Goal: Transaction & Acquisition: Purchase product/service

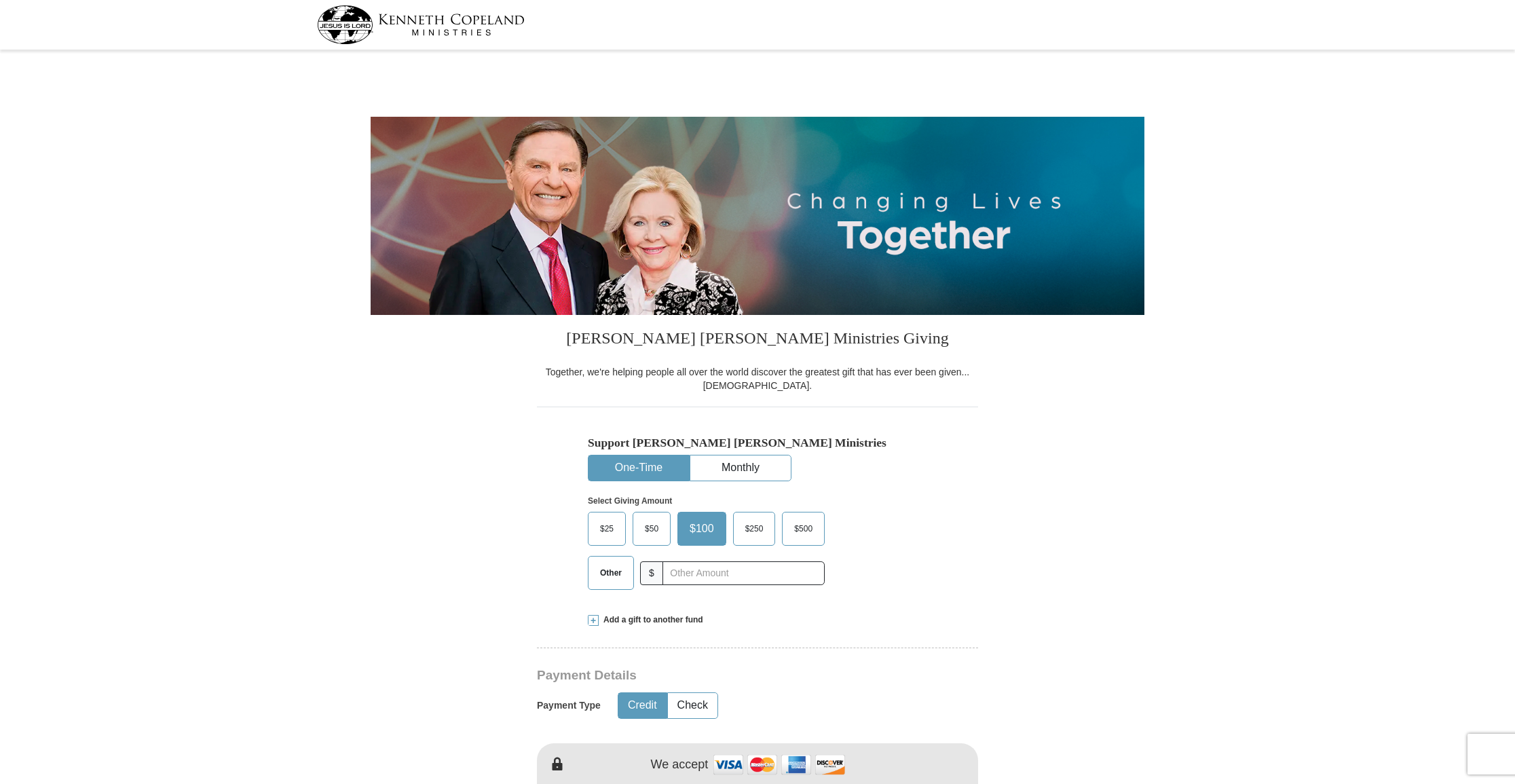
select select "[GEOGRAPHIC_DATA]"
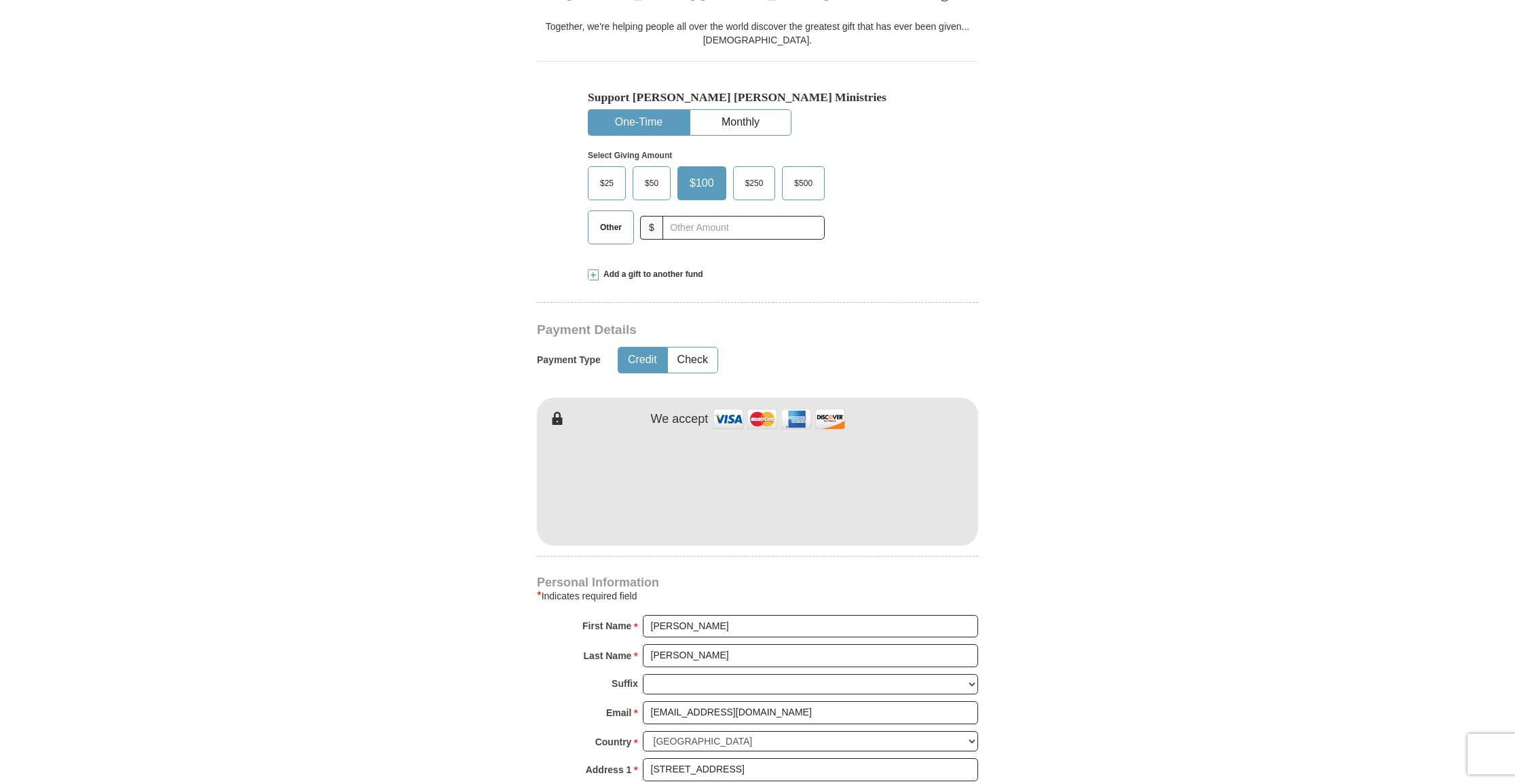
scroll to position [344, 0]
click at [695, 356] on button "Check" at bounding box center [693, 361] width 50 height 25
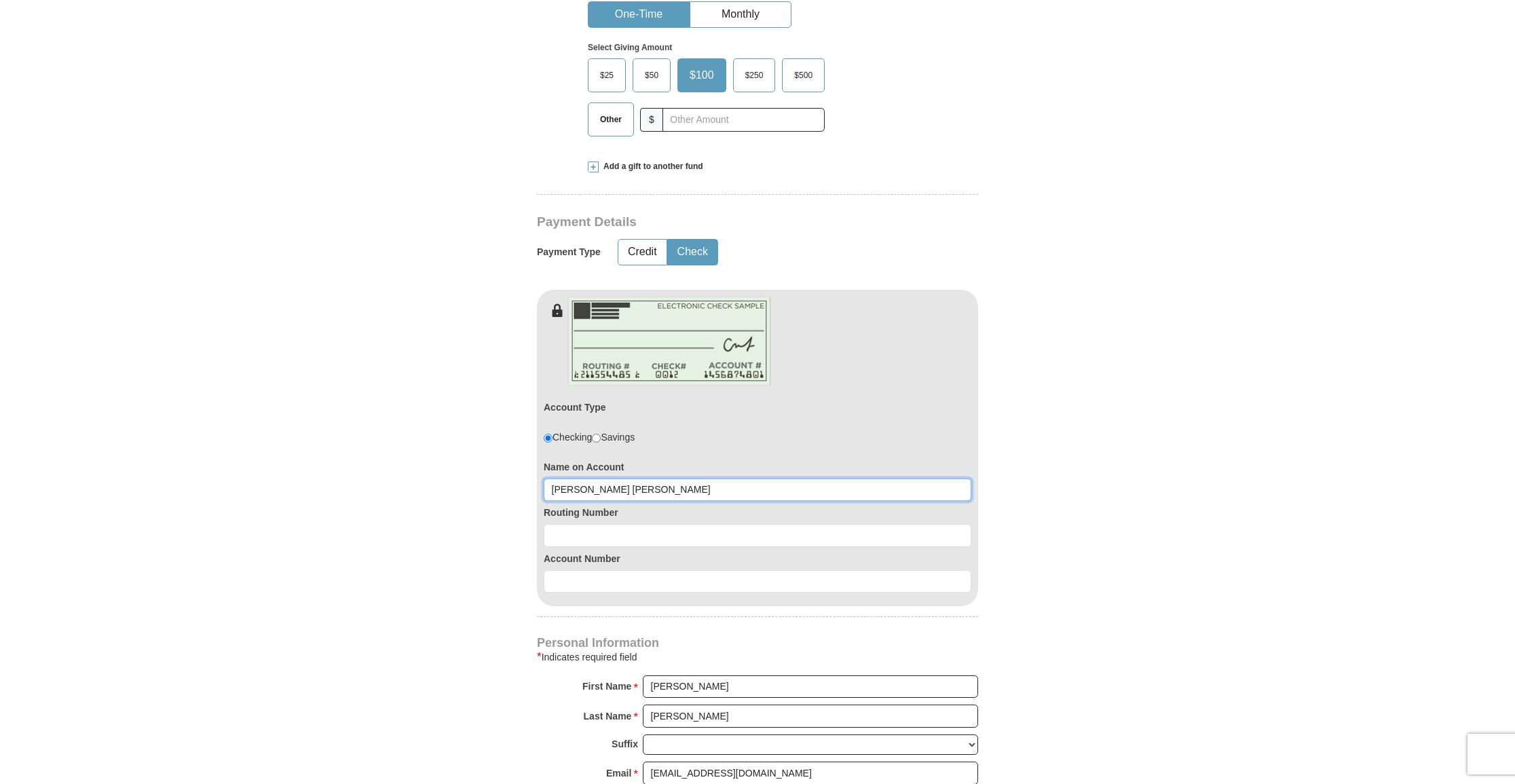
scroll to position [455, 0]
type input "[PERSON_NAME] [PERSON_NAME]"
drag, startPoint x: 593, startPoint y: 531, endPoint x: 614, endPoint y: 525, distance: 21.8
click at [593, 530] on input at bounding box center [757, 534] width 428 height 23
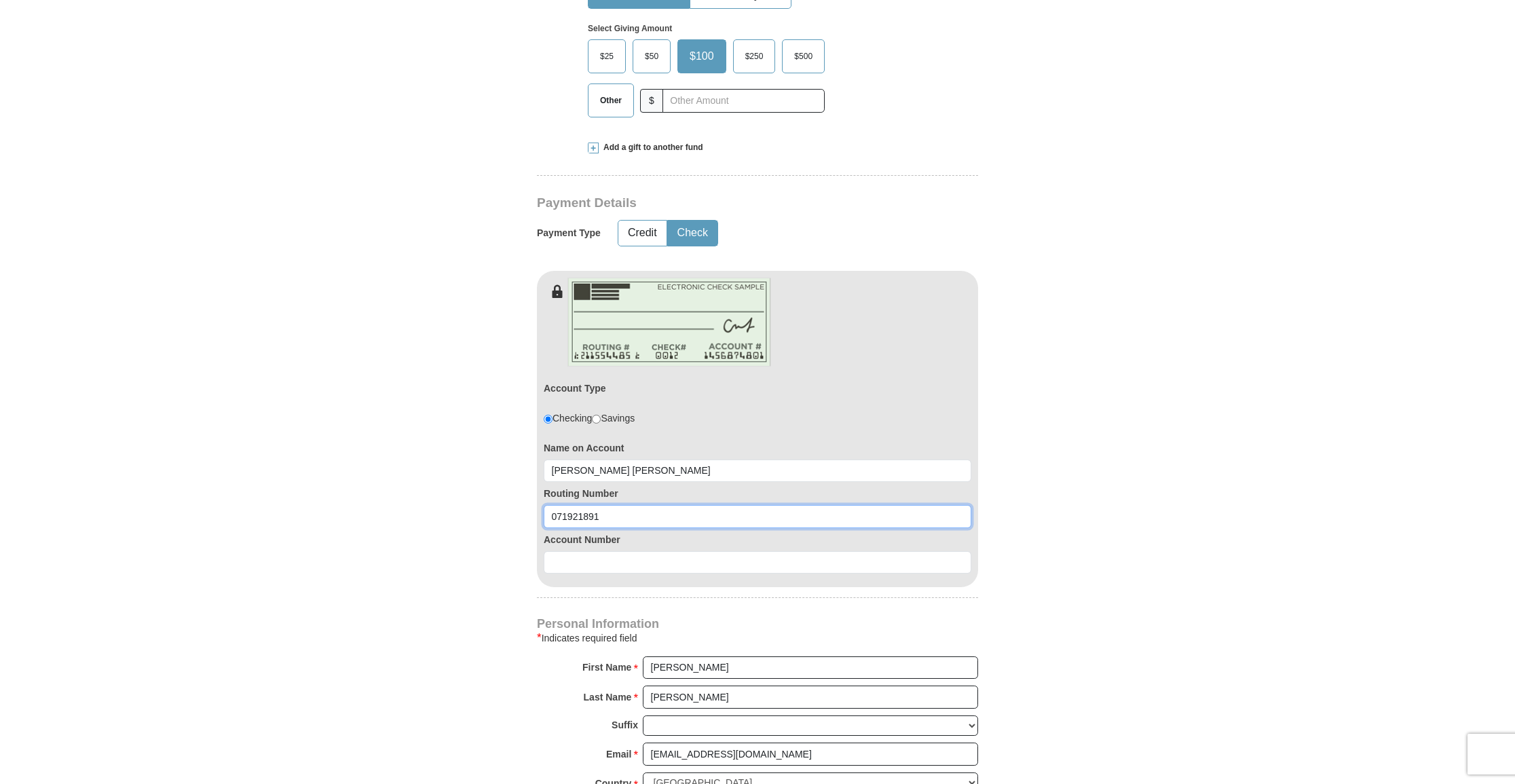
scroll to position [479, 0]
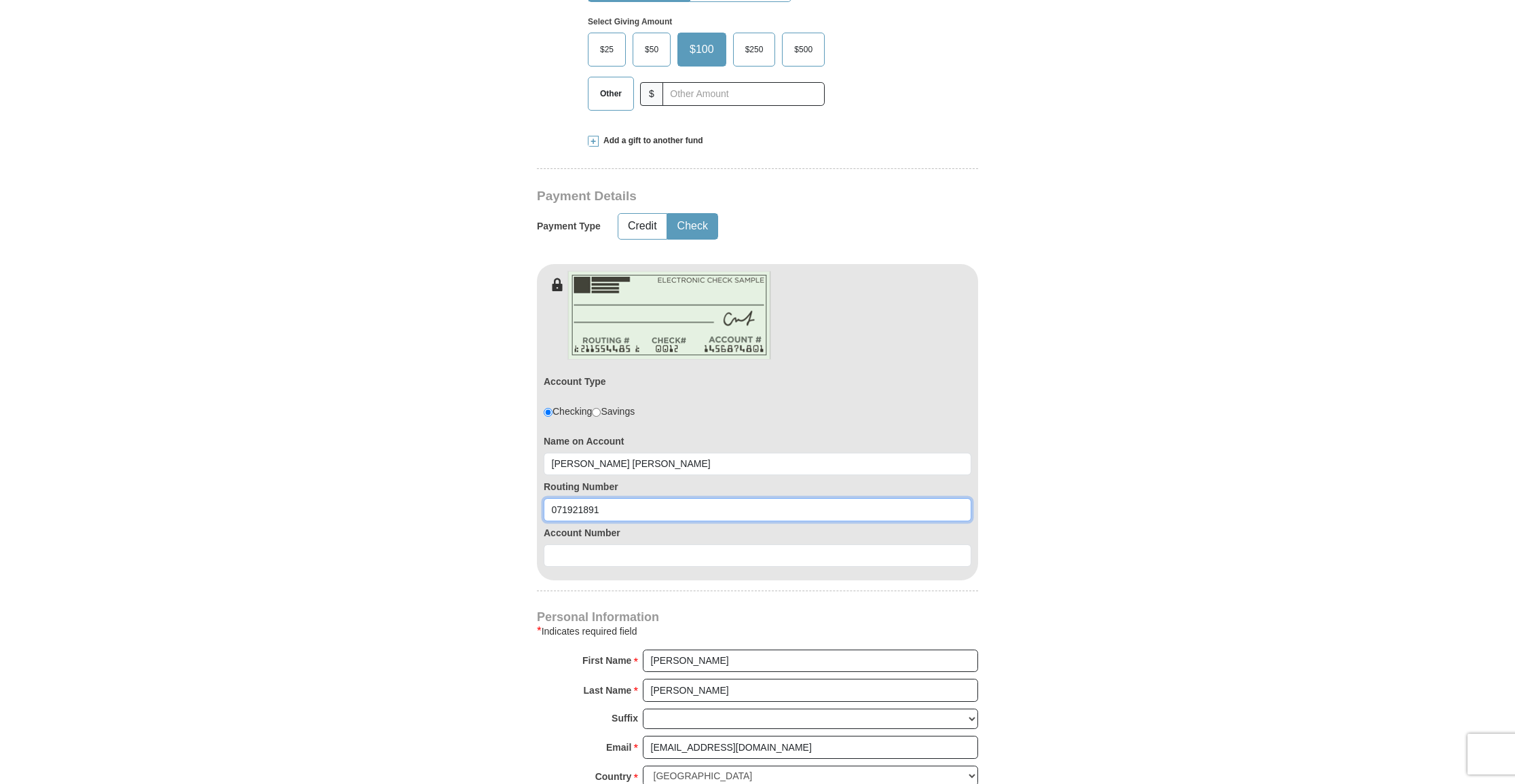
type input "071921891"
click at [638, 551] on input at bounding box center [757, 556] width 428 height 23
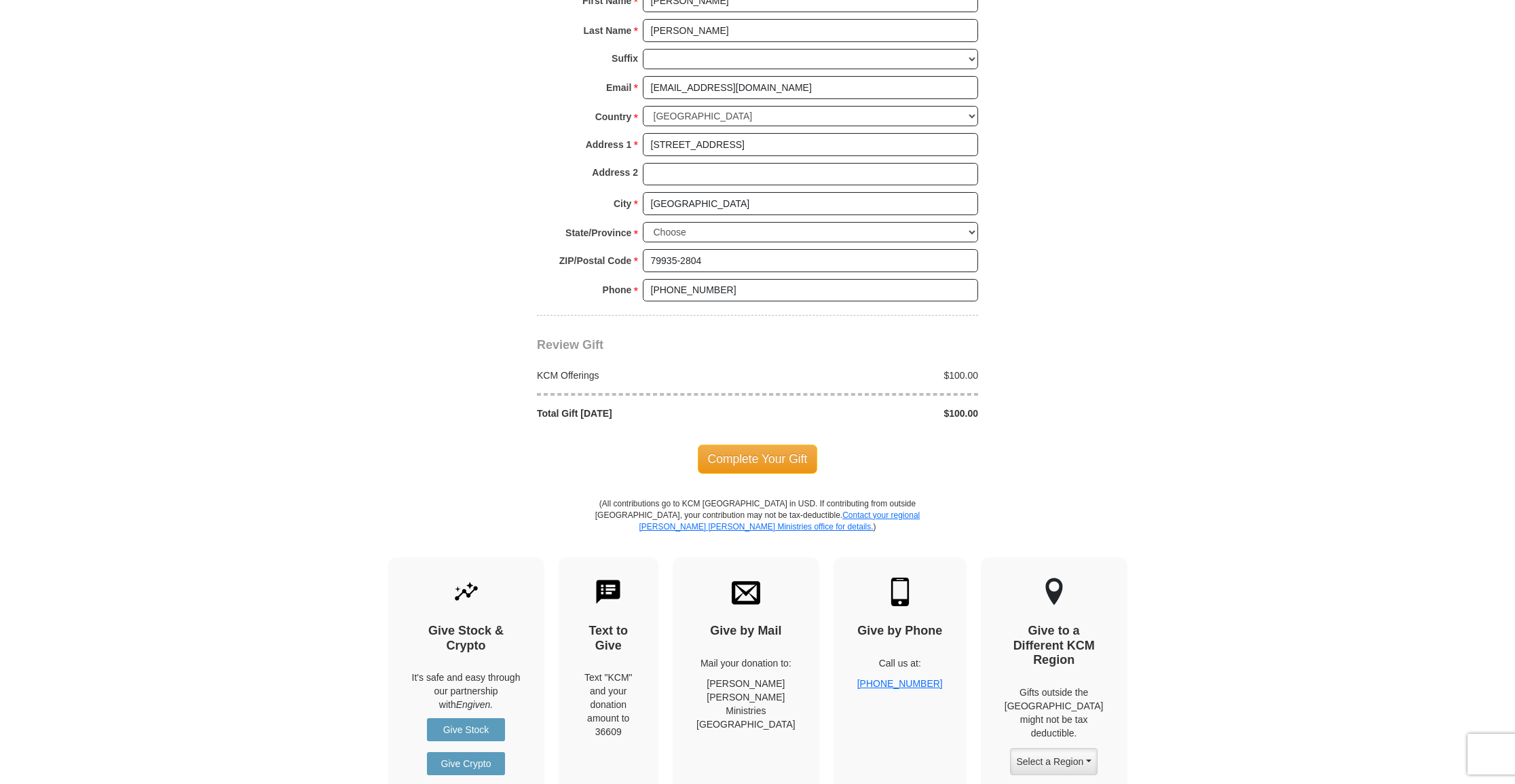
scroll to position [1139, 0]
type input "4945215201"
click at [786, 445] on span "Complete Your Gift" at bounding box center [758, 459] width 120 height 29
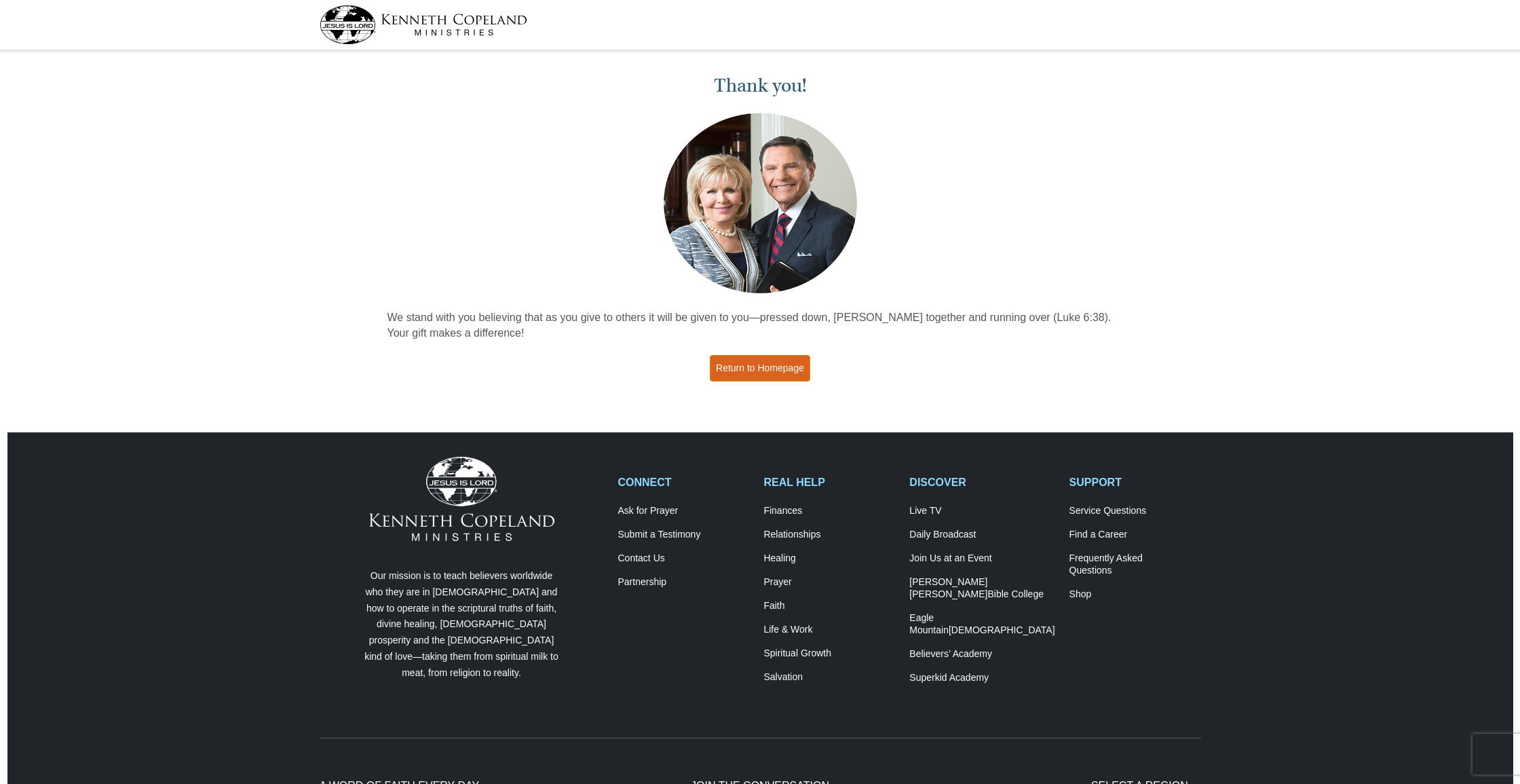
click at [766, 363] on link "Return to Homepage" at bounding box center [760, 368] width 101 height 27
